Goal: Information Seeking & Learning: Learn about a topic

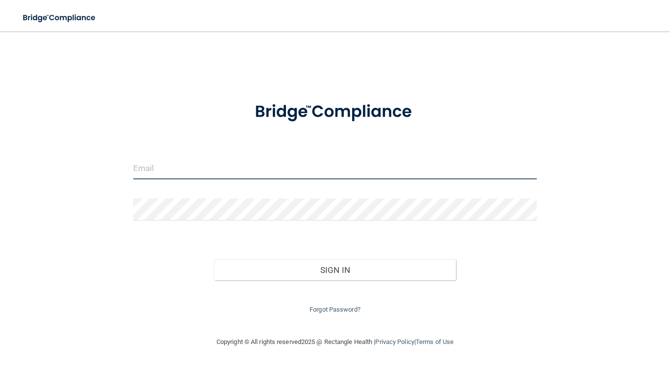
click at [243, 175] on input "email" at bounding box center [335, 168] width 404 height 22
type input "a"
type input "[EMAIL_ADDRESS][DOMAIN_NAME]"
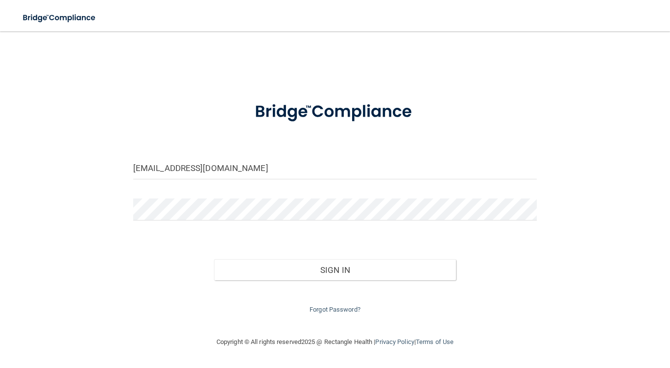
click at [14, 173] on main "[EMAIL_ADDRESS][DOMAIN_NAME] Invalid email/password. You don't have permission …" at bounding box center [335, 199] width 670 height 337
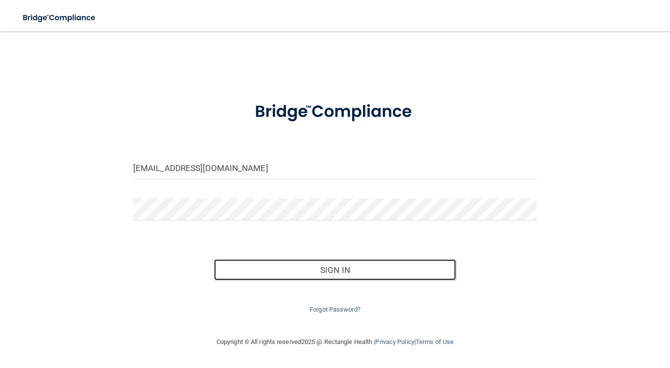
drag, startPoint x: 303, startPoint y: 277, endPoint x: 310, endPoint y: 292, distance: 16.7
click at [303, 277] on button "Sign In" at bounding box center [335, 270] width 243 height 22
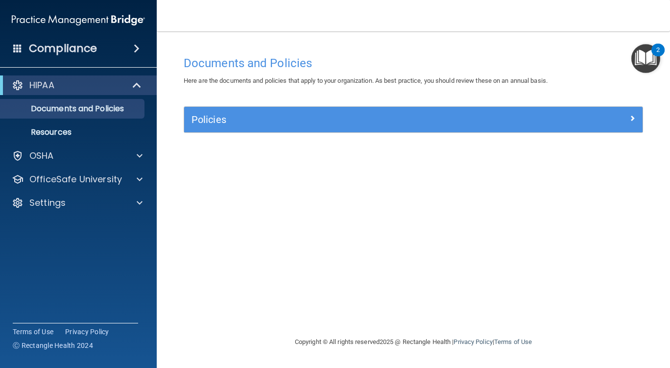
click at [2, 226] on accordion "HIPAA Documents and Policies Report an Incident Business Associates Emergency P…" at bounding box center [78, 157] width 157 height 170
click at [39, 203] on p "Settings" at bounding box center [47, 203] width 36 height 12
click at [71, 232] on link "My Account" at bounding box center [67, 227] width 154 height 20
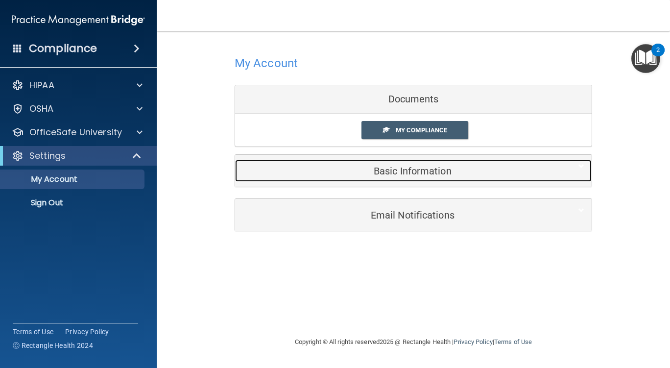
click at [386, 173] on h5 "Basic Information" at bounding box center [399, 171] width 312 height 11
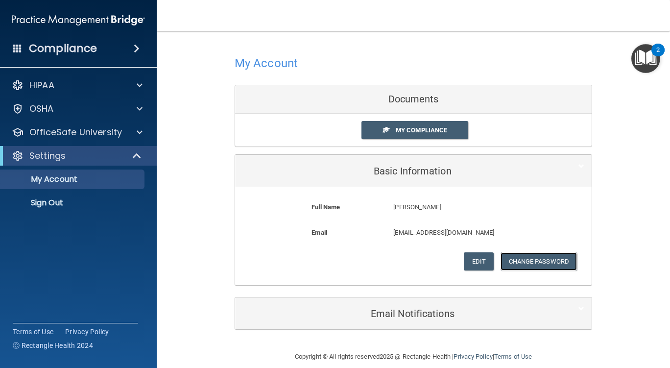
click at [510, 263] on button "Change Password" at bounding box center [539, 261] width 77 height 18
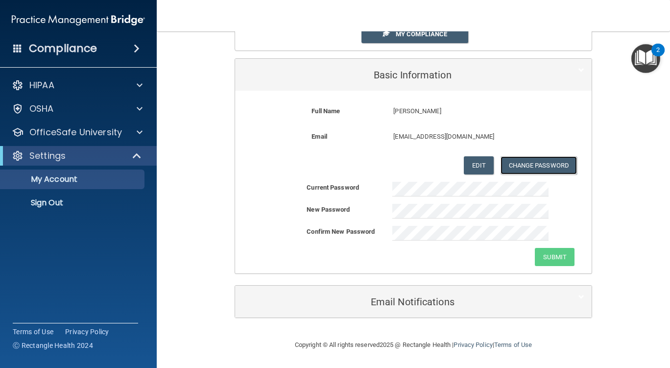
scroll to position [97, 0]
click at [564, 256] on button "Submit" at bounding box center [555, 256] width 40 height 18
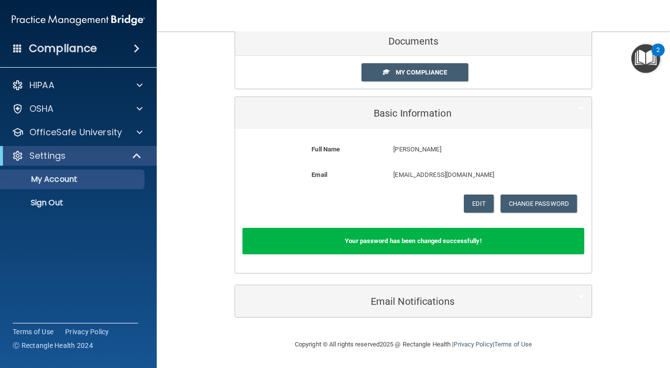
click at [50, 43] on h4 "Compliance" at bounding box center [63, 49] width 68 height 14
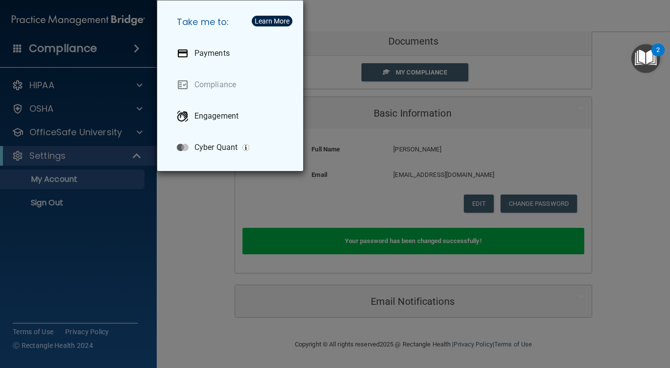
click at [55, 72] on div "Take me to: Payments Compliance Engagement Cyber Quant" at bounding box center [335, 184] width 670 height 368
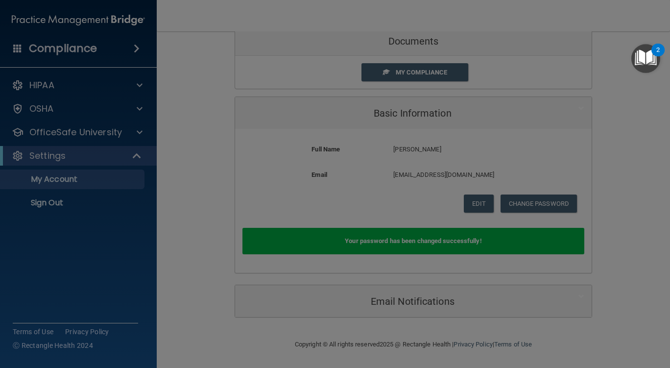
scroll to position [12, 0]
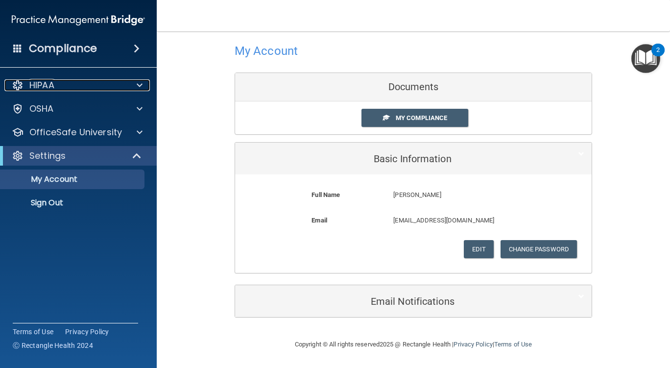
click at [53, 80] on p "HIPAA" at bounding box center [41, 85] width 25 height 12
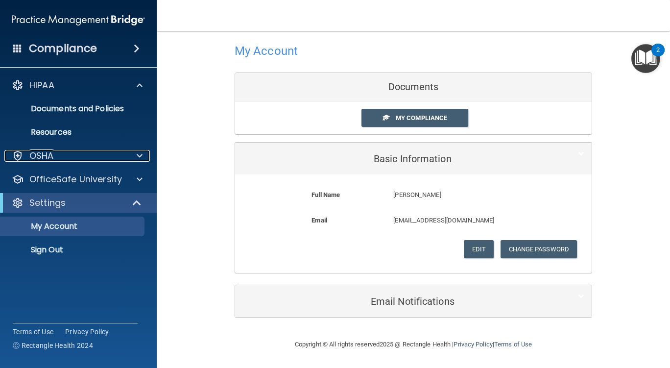
click at [56, 156] on div "OSHA" at bounding box center [65, 156] width 122 height 12
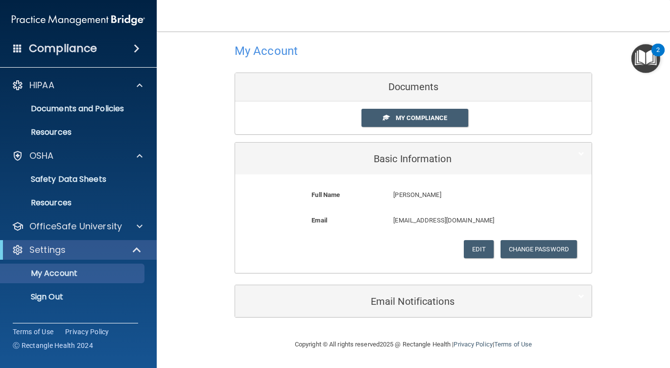
click at [45, 13] on img at bounding box center [78, 20] width 133 height 20
click at [44, 19] on img at bounding box center [78, 20] width 133 height 20
click at [383, 115] on span at bounding box center [386, 117] width 6 height 6
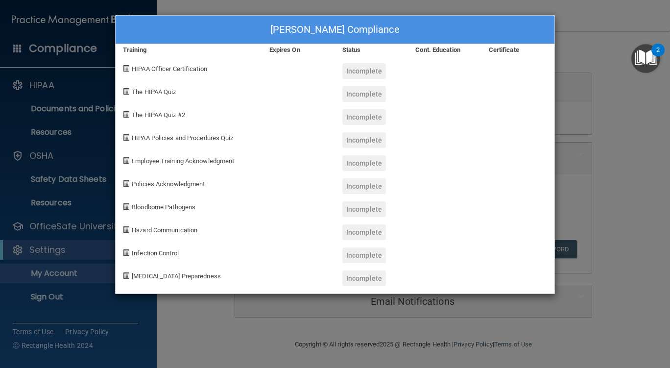
click at [362, 72] on div "Incomplete" at bounding box center [365, 71] width 44 height 16
click at [258, 308] on div "[PERSON_NAME] Compliance Training Expires On Status Cont. Education Certificate…" at bounding box center [335, 184] width 670 height 368
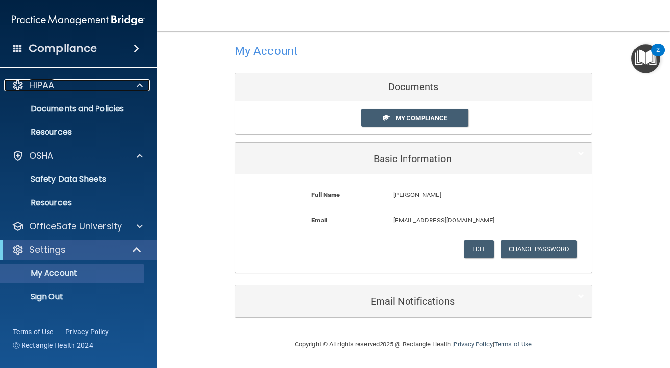
click at [72, 85] on div "HIPAA" at bounding box center [65, 85] width 122 height 12
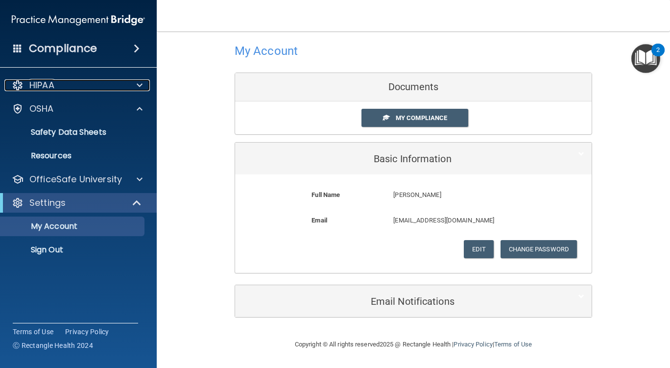
click at [109, 84] on div "HIPAA" at bounding box center [65, 85] width 122 height 12
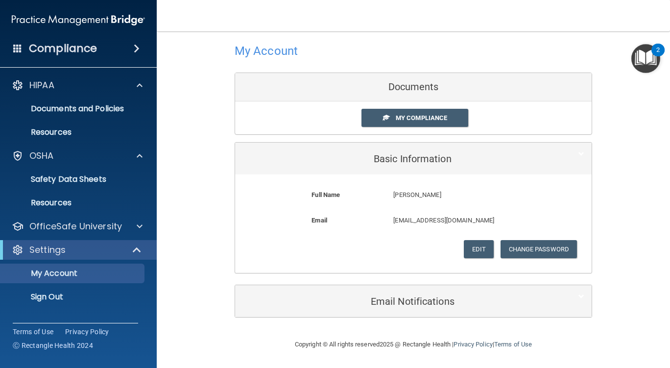
click at [58, 162] on div "OSHA" at bounding box center [78, 156] width 157 height 20
click at [55, 223] on p "OfficeSafe University" at bounding box center [75, 227] width 93 height 12
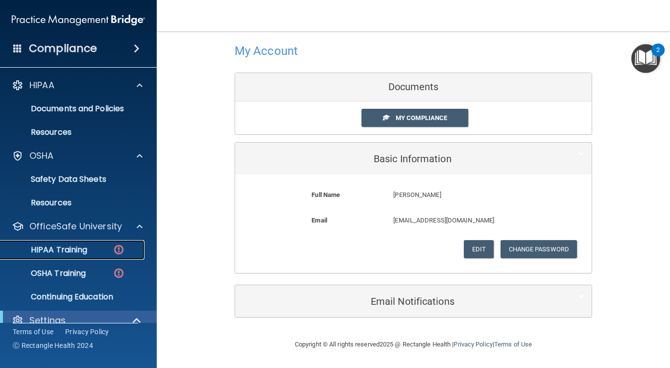
click at [56, 252] on p "HIPAA Training" at bounding box center [46, 250] width 81 height 10
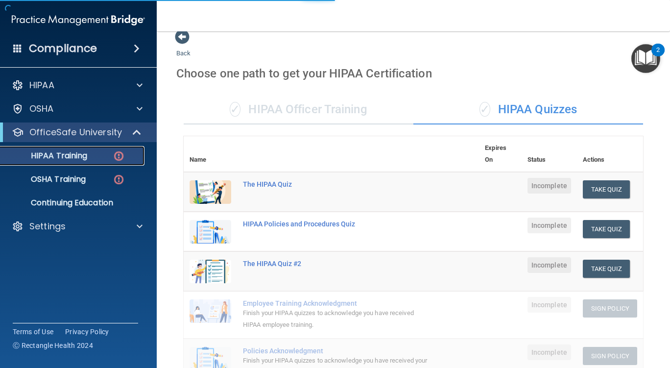
scroll to position [346, 0]
